Goal: Information Seeking & Learning: Learn about a topic

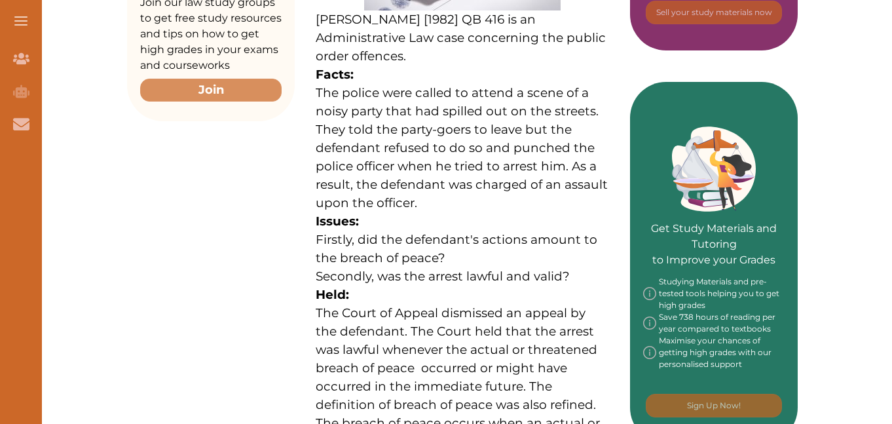
scroll to position [457, 0]
